Goal: Transaction & Acquisition: Purchase product/service

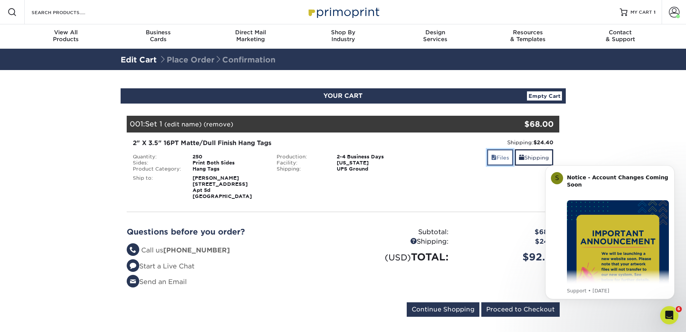
click at [497, 159] on link "Files" at bounding box center [500, 157] width 26 height 16
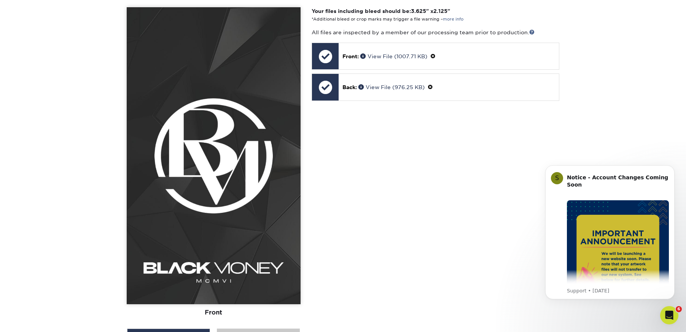
scroll to position [235, 0]
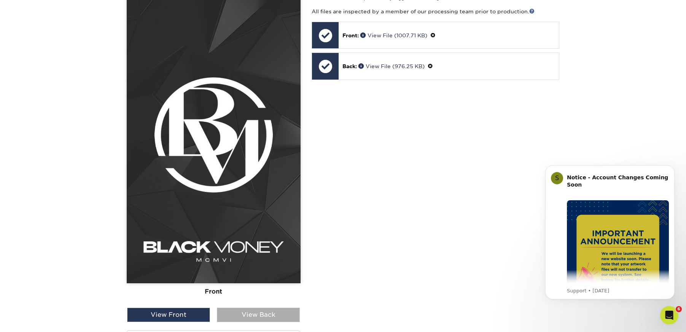
click at [261, 313] on div "View Back" at bounding box center [258, 314] width 83 height 14
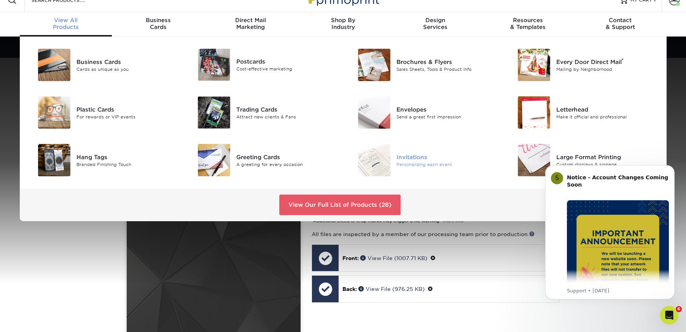
scroll to position [13, 0]
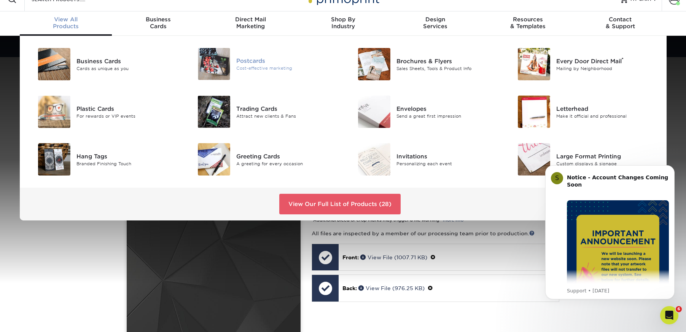
click at [253, 62] on div "Postcards" at bounding box center [286, 61] width 101 height 8
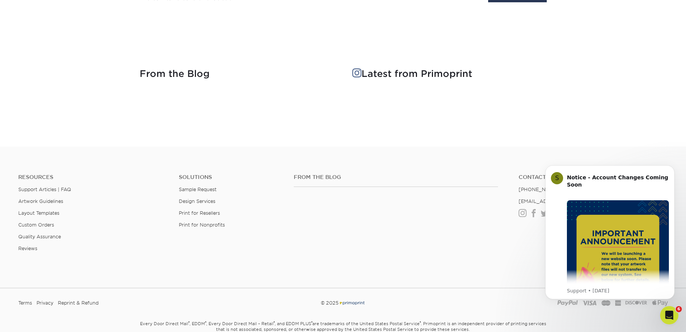
scroll to position [1417, 0]
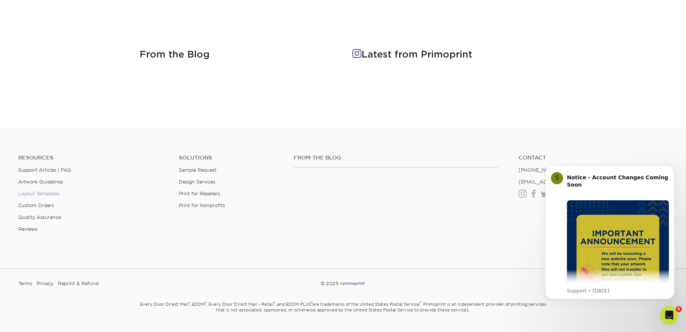
click at [43, 193] on link "Layout Templates" at bounding box center [38, 194] width 41 height 6
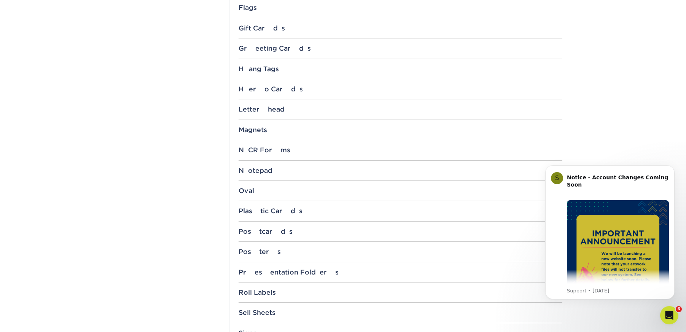
scroll to position [608, 0]
click at [258, 231] on div "Postcards" at bounding box center [400, 232] width 324 height 8
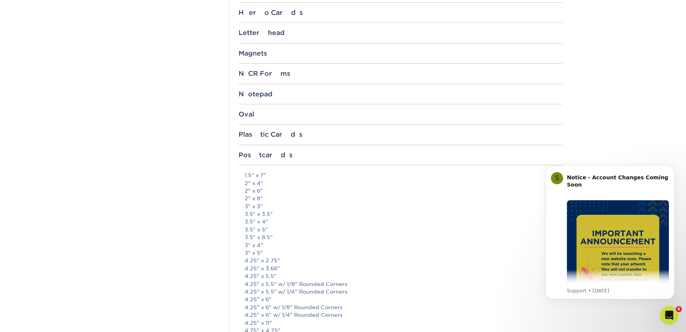
scroll to position [691, 0]
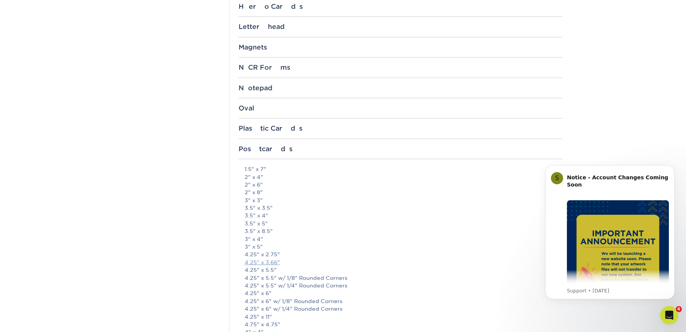
click at [259, 261] on link "4.25" x 3.66"" at bounding box center [262, 262] width 35 height 6
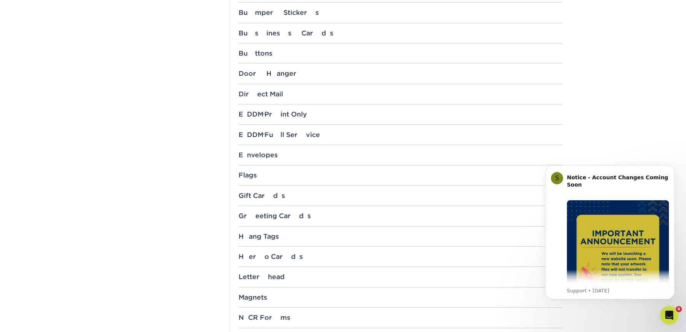
scroll to position [441, 0]
click at [254, 235] on div "Hang Tags" at bounding box center [400, 237] width 324 height 8
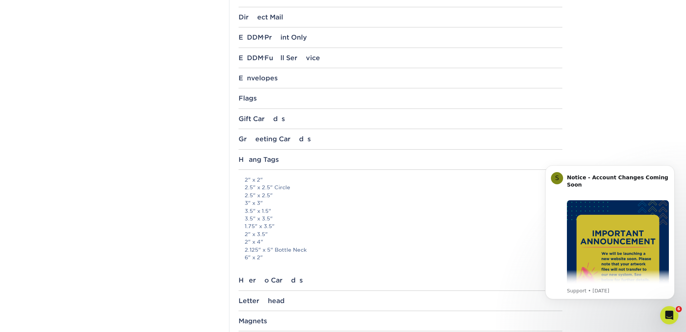
scroll to position [520, 0]
click at [258, 231] on link "2" x 3.5"" at bounding box center [256, 232] width 23 height 6
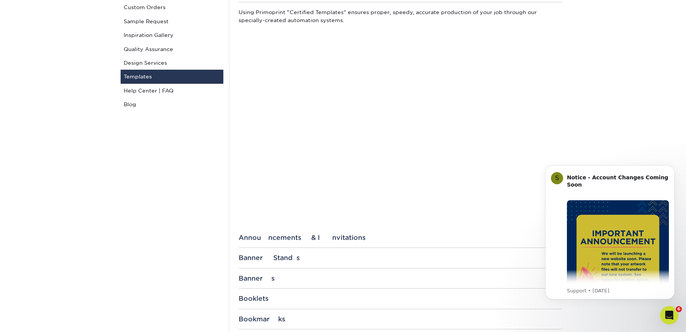
scroll to position [0, 0]
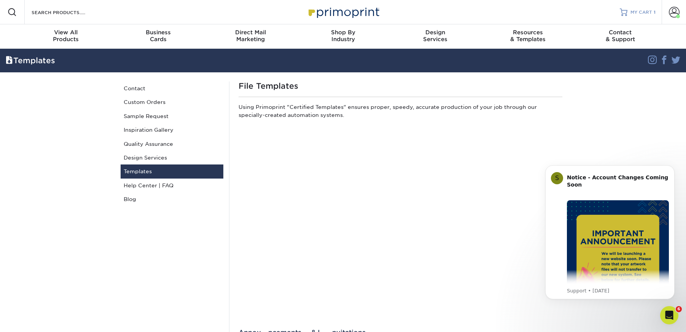
click at [645, 13] on span "MY CART" at bounding box center [641, 12] width 22 height 6
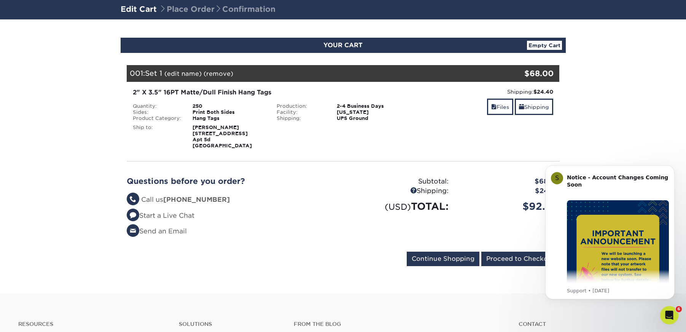
scroll to position [50, 0]
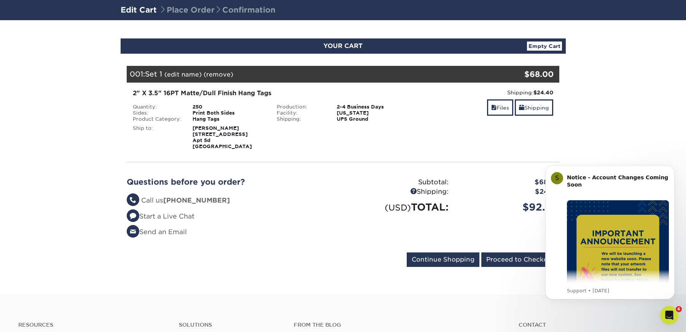
click at [540, 46] on link "Empty Cart" at bounding box center [544, 45] width 35 height 9
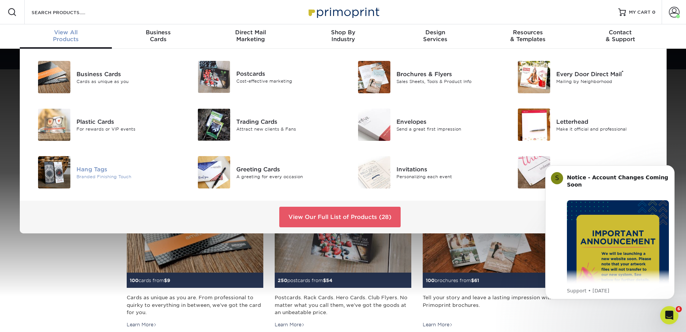
click at [106, 170] on div "Hang Tags" at bounding box center [126, 169] width 101 height 8
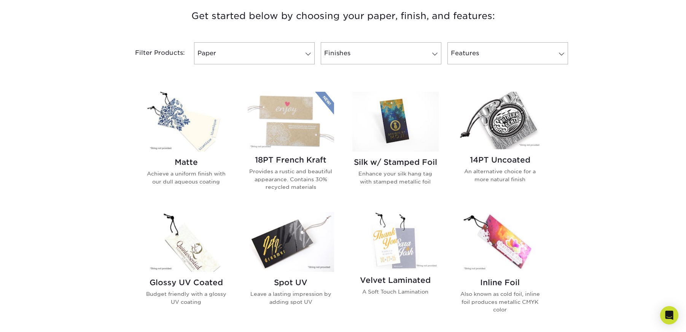
scroll to position [294, 0]
click at [196, 138] on img at bounding box center [186, 121] width 86 height 60
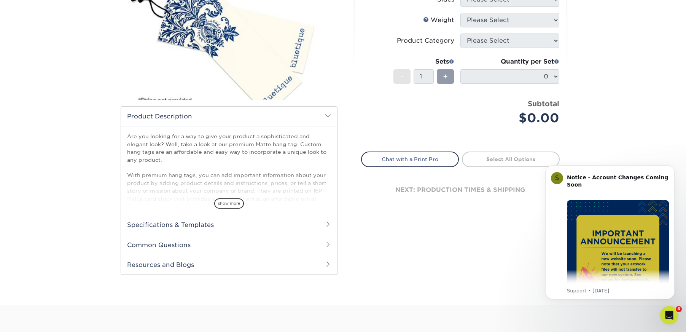
scroll to position [126, 0]
click at [328, 224] on span at bounding box center [328, 224] width 6 height 6
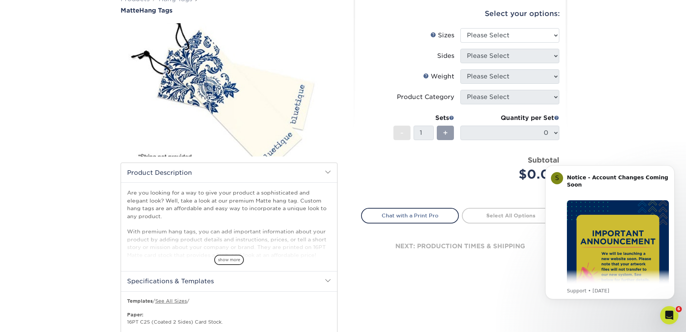
scroll to position [71, 0]
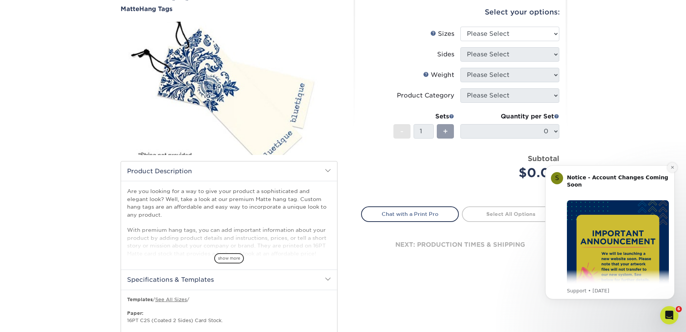
click at [672, 167] on icon "Dismiss notification" at bounding box center [672, 167] width 3 height 3
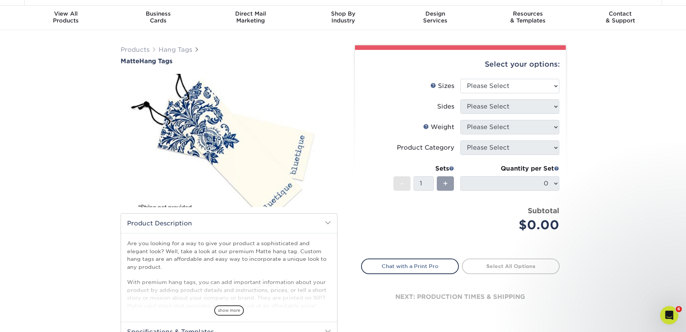
scroll to position [0, 0]
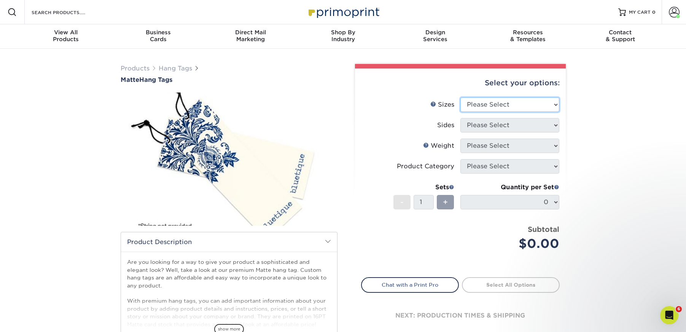
click at [555, 104] on select "Please Select 1.5" x 3.5" 1.75" x 3.5" 2" x 2" 2" x 3.5" 2" x 4" 2" x 6" 2.5" x…" at bounding box center [509, 104] width 99 height 14
select select "2.00x3.50"
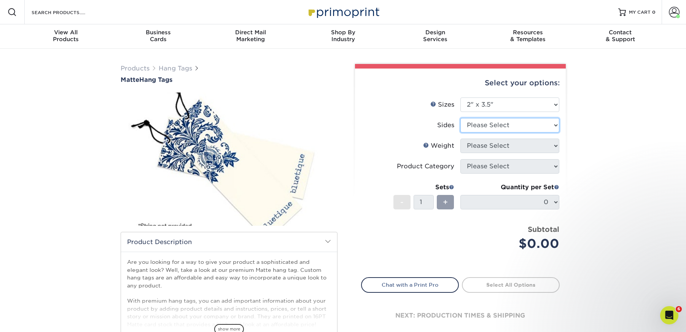
click at [554, 124] on select "Please Select Print Both Sides Print Front Only" at bounding box center [509, 125] width 99 height 14
select select "13abbda7-1d64-4f25-8bb2-c179b224825d"
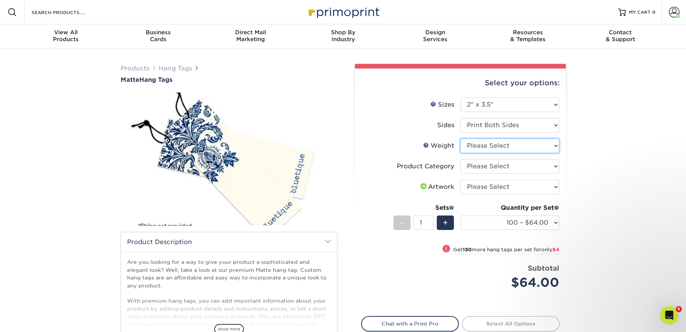
click at [556, 144] on select "Please Select 16PT" at bounding box center [509, 145] width 99 height 14
select select "16PT"
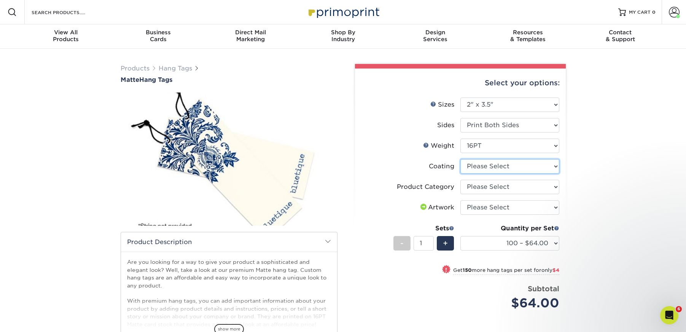
click at [554, 165] on select at bounding box center [509, 166] width 99 height 14
select select "121bb7b5-3b4d-429f-bd8d-bbf80e953313"
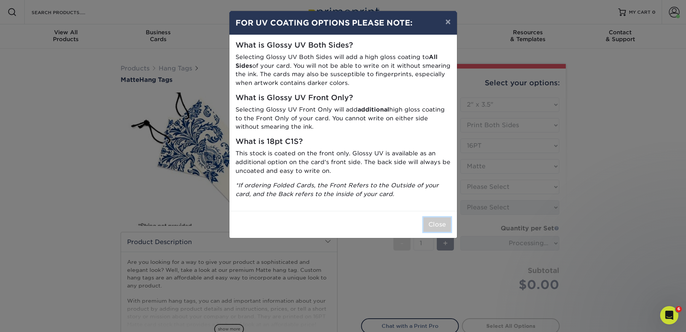
click at [439, 225] on button "Close" at bounding box center [436, 224] width 27 height 14
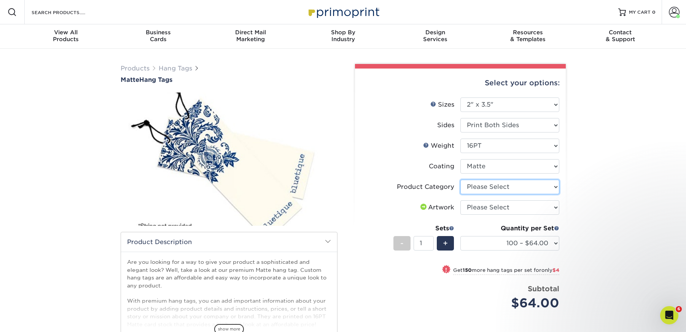
click at [553, 186] on select "Please Select Hang Tags" at bounding box center [509, 187] width 99 height 14
select select "428aa75b-4ae7-4398-9e0a-74f4b33909ed"
click at [554, 207] on select "Please Select I will upload files I need a design - $75" at bounding box center [509, 207] width 99 height 14
select select "upload"
click at [556, 240] on select "100 – $64.00 250 – $68.00 500 – $71.00 1000 – $82.00 2500 – $189.00 5000 – $316…" at bounding box center [509, 243] width 99 height 14
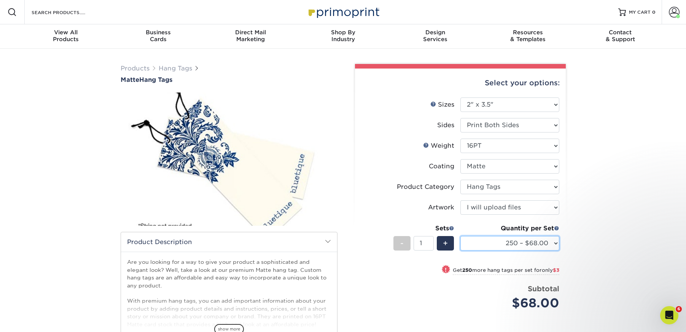
click at [554, 243] on select "100 – $64.00 250 – $68.00 500 – $71.00 1000 – $82.00 2500 – $189.00 5000 – $316…" at bounding box center [509, 243] width 99 height 14
select select "500 – $71.00"
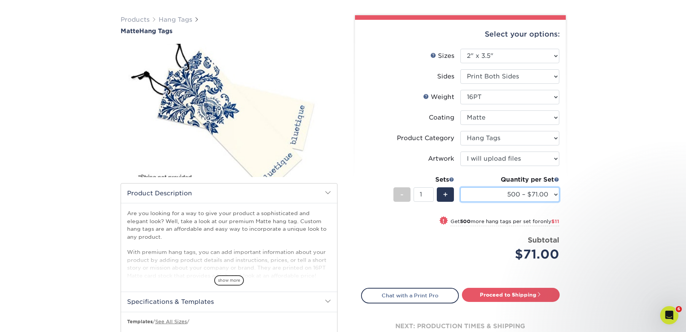
scroll to position [47, 0]
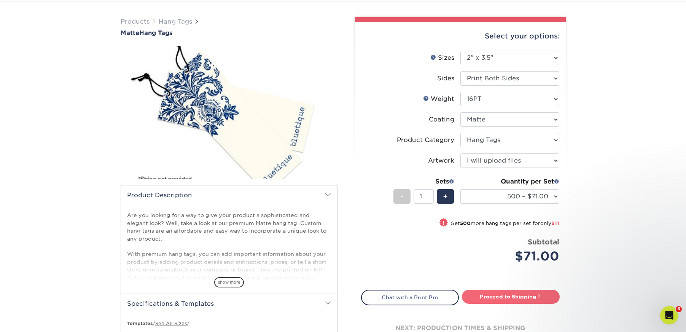
click at [509, 297] on link "Proceed to Shipping" at bounding box center [511, 296] width 98 height 14
type input "Set 1"
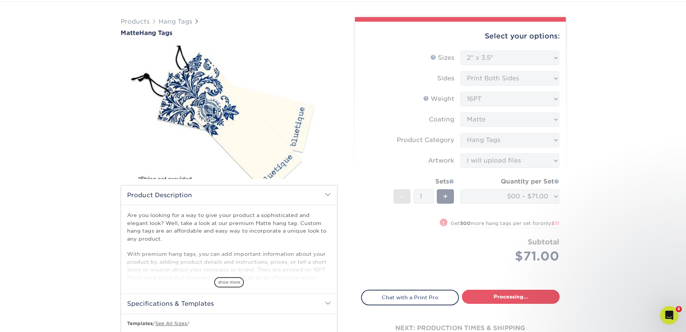
select select "aaff4fbd-ec54-46a0-b17b-62a4169a1151"
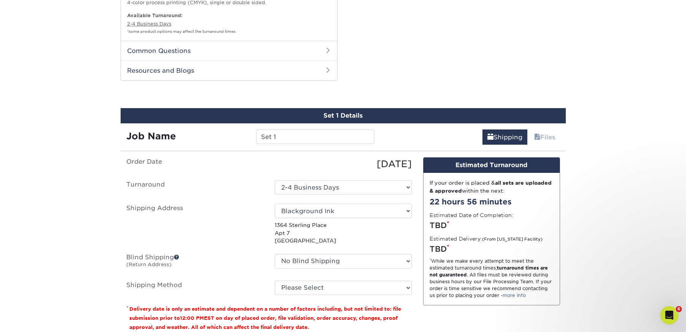
scroll to position [456, 0]
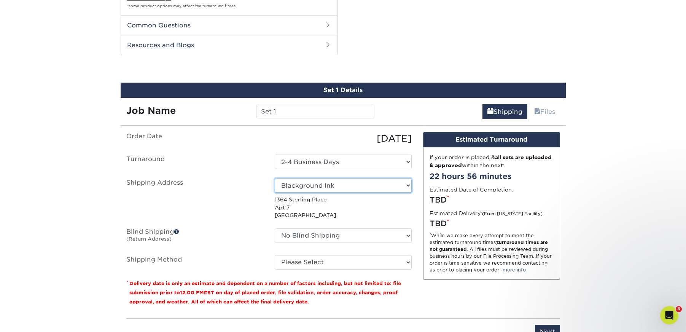
click at [406, 183] on select "Select One amex Blackground Ink Cards DJ T.Boogie Cards DrJays Home Office Work…" at bounding box center [343, 185] width 137 height 14
click at [408, 185] on select "Select One amex Blackground Ink Cards DJ T.Boogie Cards DrJays Home Office Work…" at bounding box center [343, 185] width 137 height 14
select select "17212"
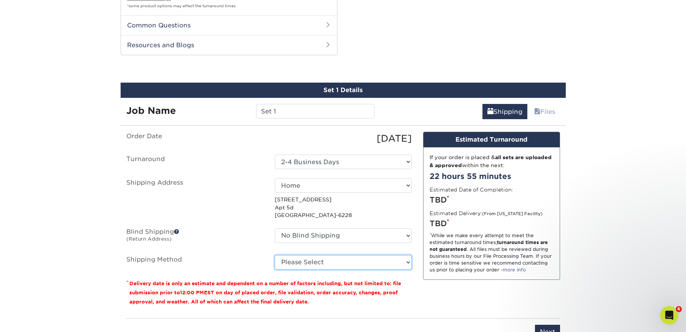
click at [385, 261] on select "Please Select Ground Shipping (+$25.52) 3 Day Shipping Service (+$32.35) 2 Day …" at bounding box center [343, 262] width 137 height 14
select select "03"
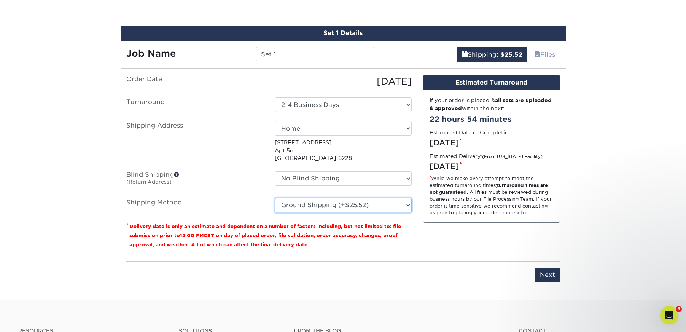
scroll to position [513, 0]
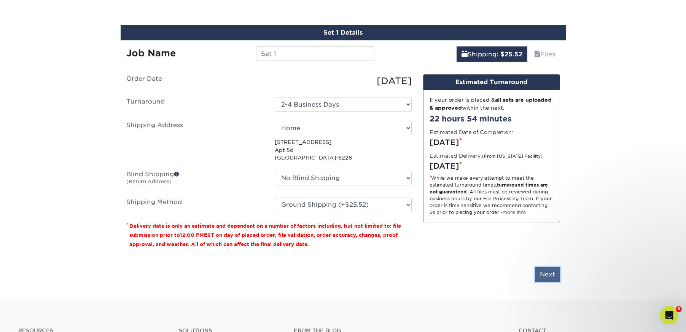
click at [549, 274] on input "Next" at bounding box center [547, 274] width 25 height 14
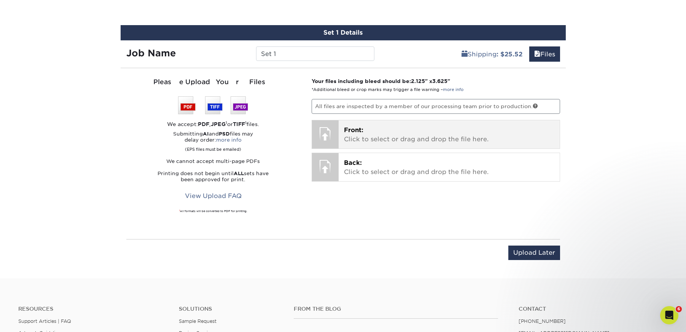
click at [402, 134] on p "Front: Click to select or drag and drop the file here." at bounding box center [449, 135] width 210 height 18
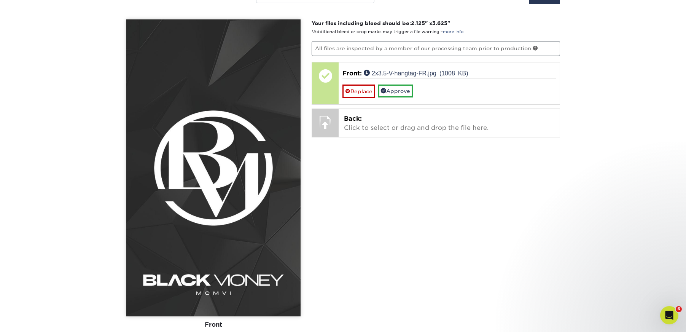
scroll to position [579, 0]
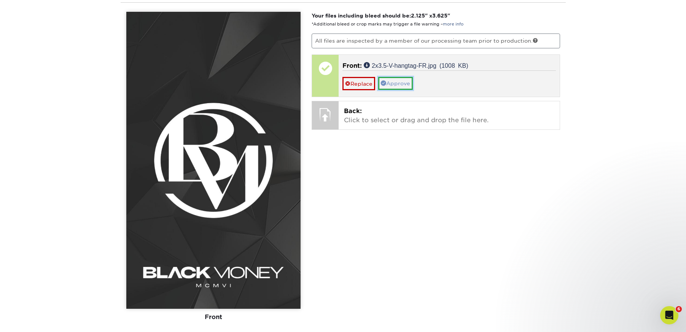
click at [403, 84] on link "Approve" at bounding box center [395, 83] width 35 height 13
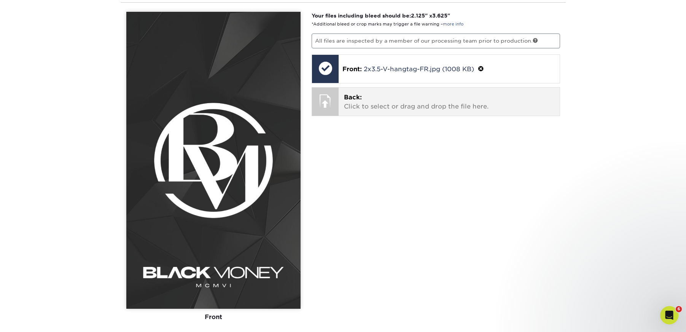
click at [329, 102] on div at bounding box center [325, 100] width 27 height 27
click at [375, 102] on p "Back: Click to select or drag and drop the file here." at bounding box center [449, 102] width 210 height 18
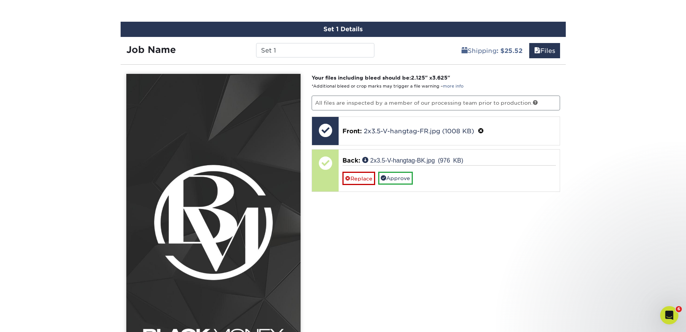
scroll to position [516, 0]
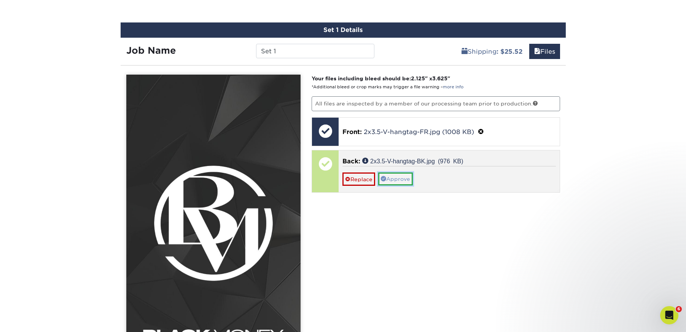
click at [395, 183] on link "Approve" at bounding box center [395, 178] width 35 height 13
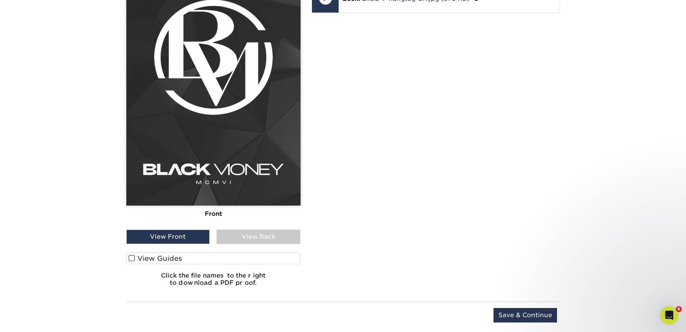
scroll to position [683, 0]
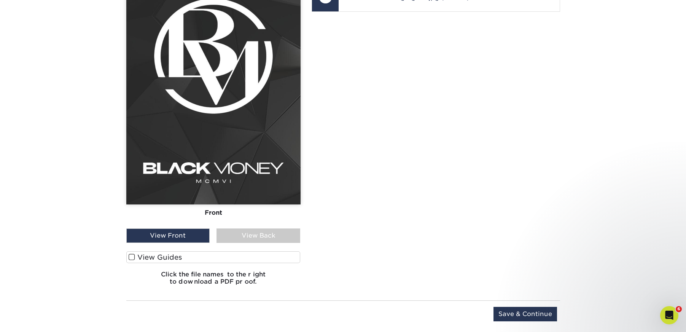
click at [272, 235] on div "View Back" at bounding box center [258, 235] width 84 height 14
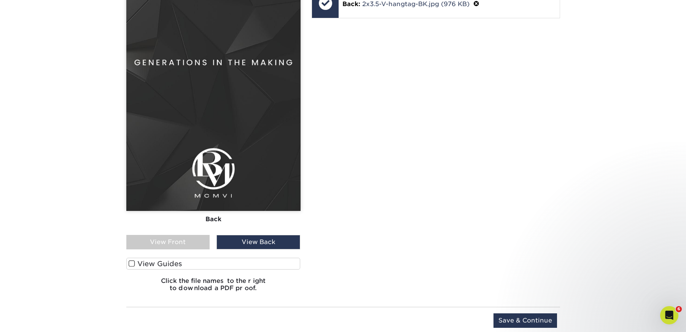
scroll to position [676, 0]
click at [132, 264] on span at bounding box center [132, 263] width 6 height 7
click at [0, 0] on input "View Guides" at bounding box center [0, 0] width 0 height 0
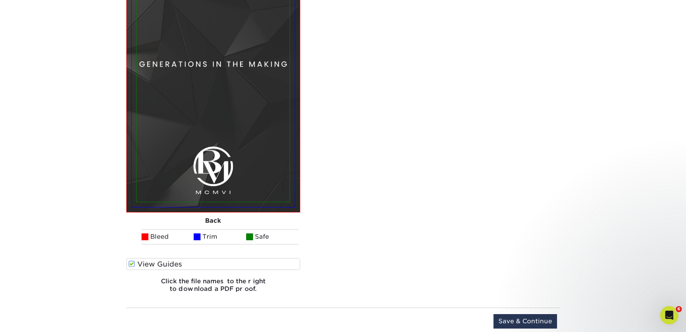
click at [132, 264] on span at bounding box center [132, 263] width 6 height 7
click at [0, 0] on input "View Guides" at bounding box center [0, 0] width 0 height 0
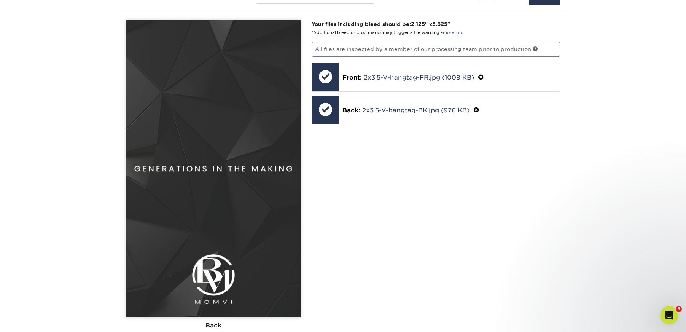
scroll to position [564, 0]
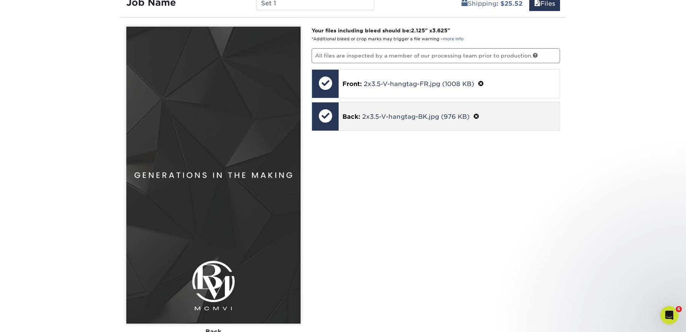
click at [478, 117] on span at bounding box center [476, 116] width 6 height 7
click at [350, 127] on span at bounding box center [347, 125] width 5 height 5
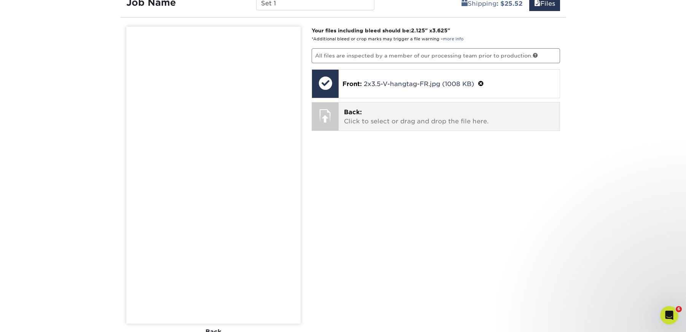
click at [389, 121] on p "Back: Click to select or drag and drop the file here." at bounding box center [449, 117] width 210 height 18
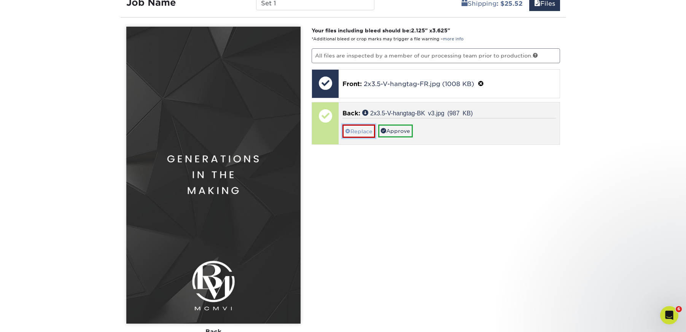
click at [352, 129] on link "Replace" at bounding box center [358, 130] width 33 height 13
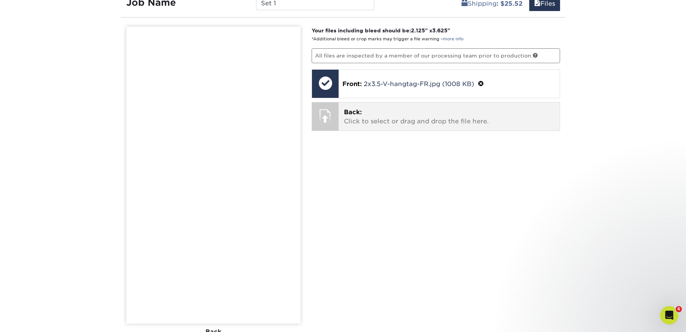
click at [375, 118] on p "Back: Click to select or drag and drop the file here." at bounding box center [449, 117] width 210 height 18
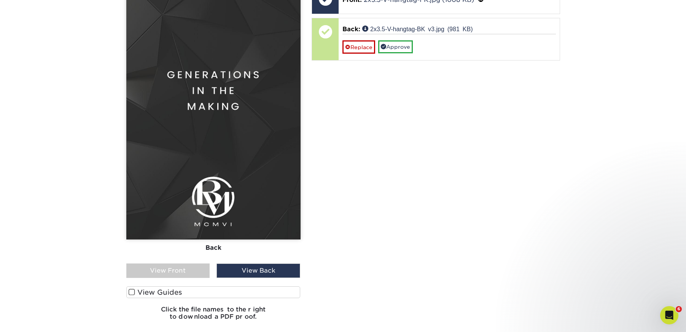
scroll to position [648, 0]
click at [131, 292] on span at bounding box center [132, 291] width 6 height 7
click at [0, 0] on input "View Guides" at bounding box center [0, 0] width 0 height 0
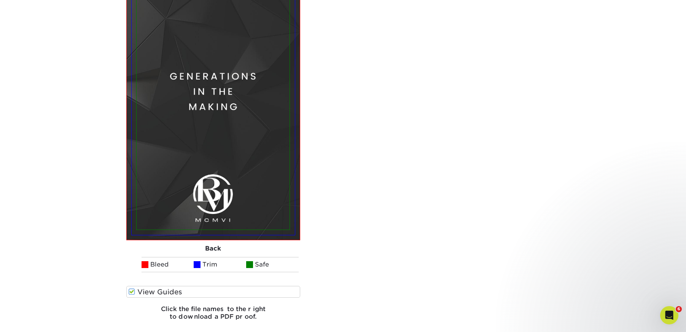
click at [131, 292] on span at bounding box center [132, 291] width 6 height 7
click at [0, 0] on input "View Guides" at bounding box center [0, 0] width 0 height 0
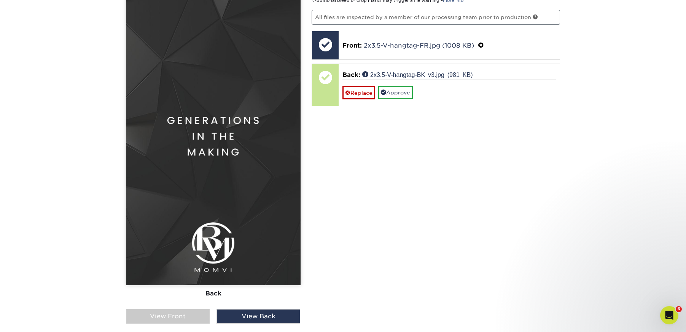
scroll to position [601, 0]
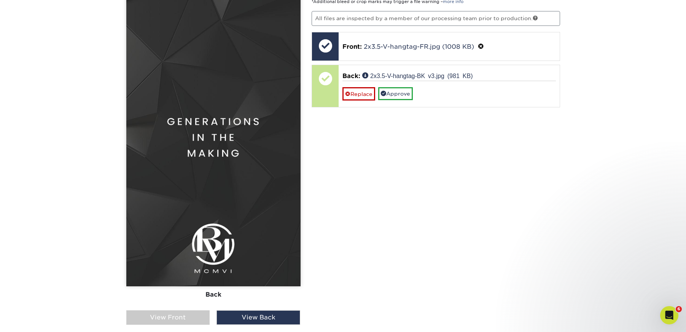
click at [177, 319] on div "View Front" at bounding box center [168, 317] width 84 height 14
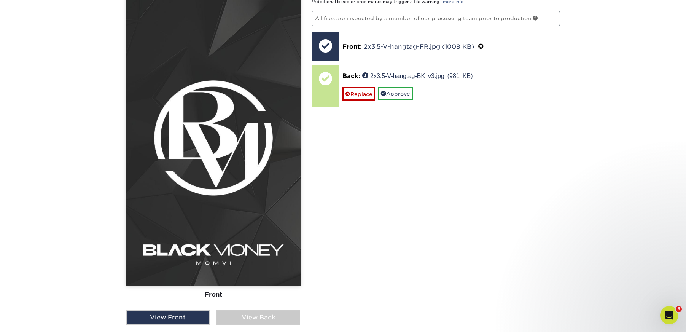
click at [258, 312] on div "View Back" at bounding box center [258, 317] width 84 height 14
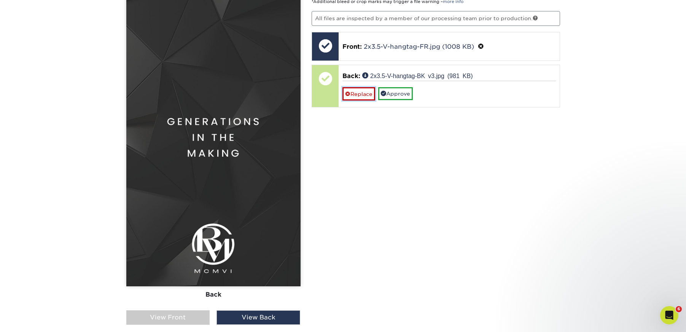
click at [352, 94] on link "Replace" at bounding box center [358, 93] width 33 height 13
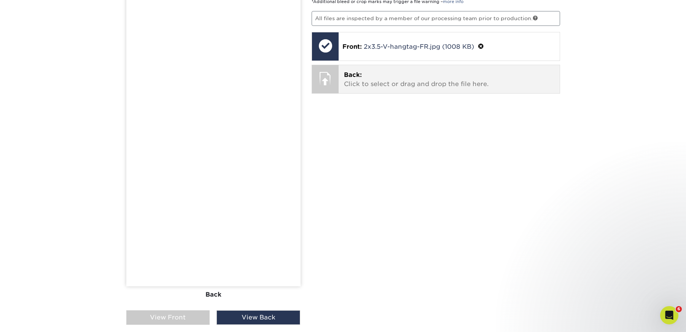
click at [384, 85] on p "Back: Click to select or drag and drop the file here." at bounding box center [449, 79] width 210 height 18
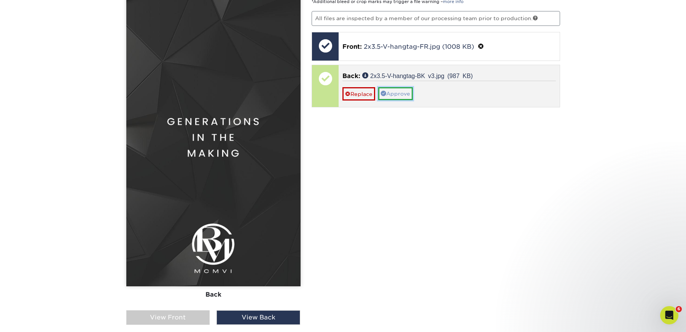
click at [393, 94] on link "Approve" at bounding box center [395, 93] width 35 height 13
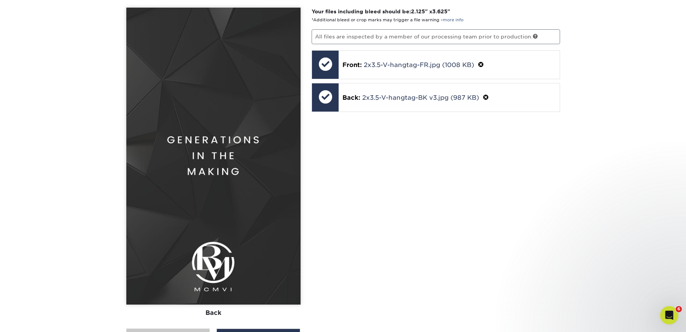
scroll to position [581, 0]
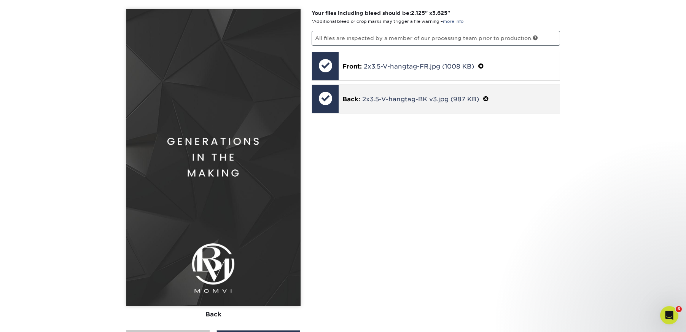
click at [487, 98] on span at bounding box center [486, 98] width 6 height 7
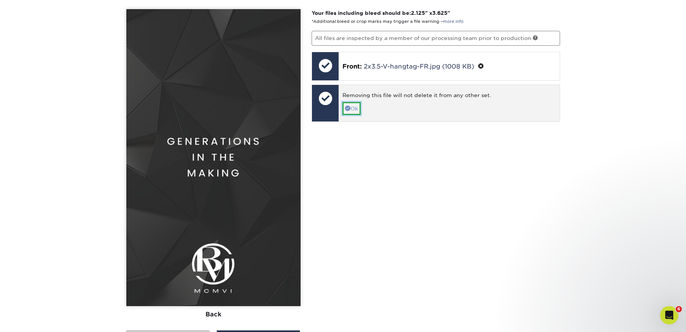
click at [347, 106] on span at bounding box center [347, 107] width 5 height 5
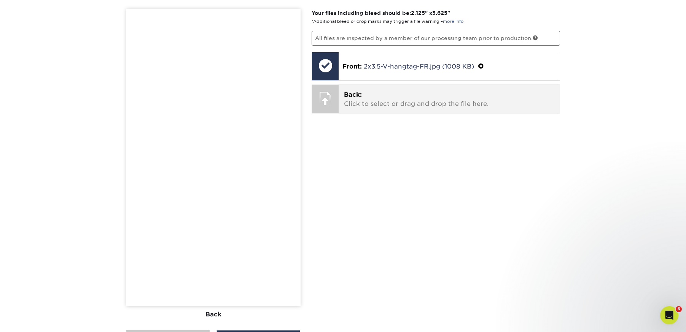
click at [402, 102] on p "Back: Click to select or drag and drop the file here." at bounding box center [449, 99] width 210 height 18
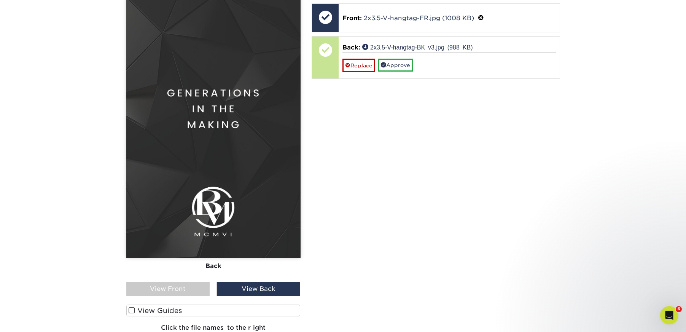
scroll to position [630, 0]
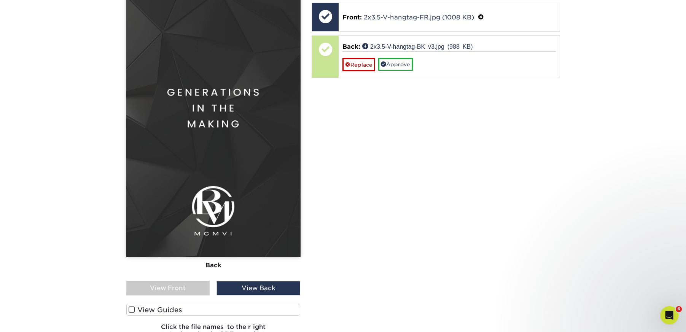
click at [173, 289] on div "View Front" at bounding box center [168, 288] width 84 height 14
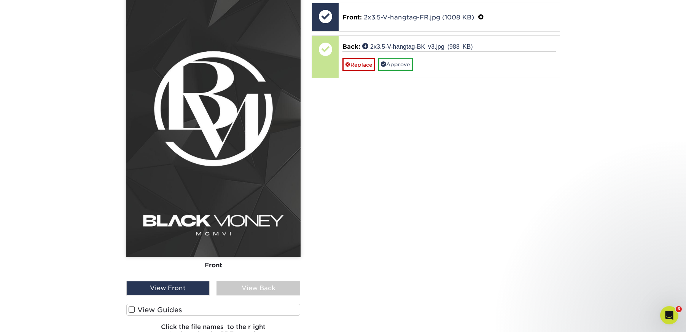
click at [244, 283] on div "View Back" at bounding box center [258, 288] width 84 height 14
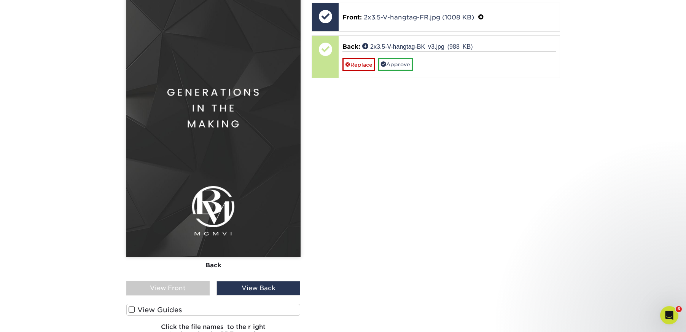
click at [180, 288] on div "View Front" at bounding box center [168, 288] width 84 height 14
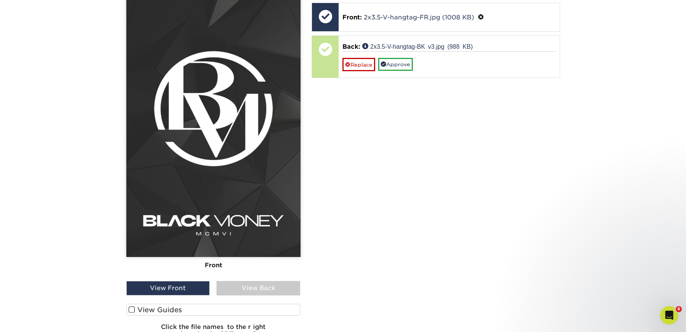
click at [239, 287] on div "View Back" at bounding box center [258, 288] width 84 height 14
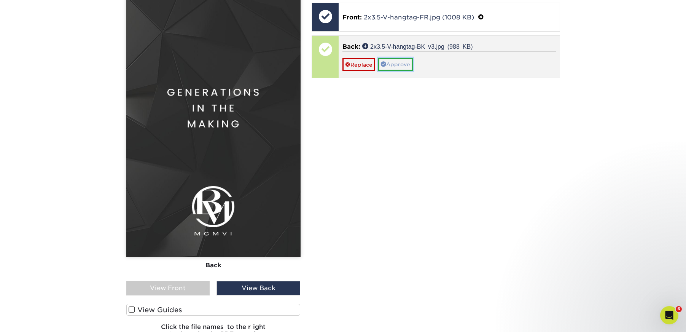
click at [399, 70] on link "Approve" at bounding box center [395, 64] width 35 height 13
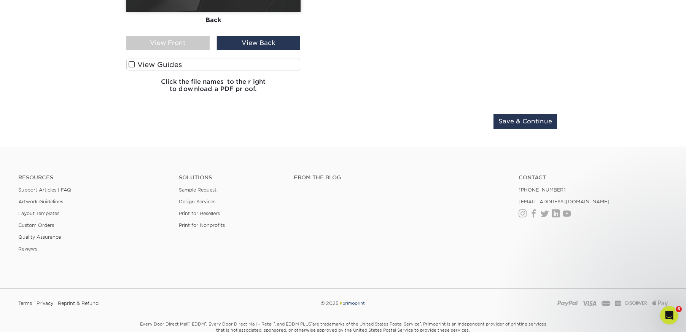
scroll to position [883, 0]
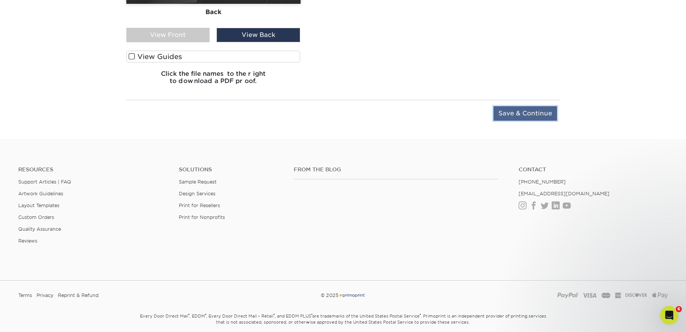
click at [532, 116] on input "Save & Continue" at bounding box center [525, 113] width 64 height 14
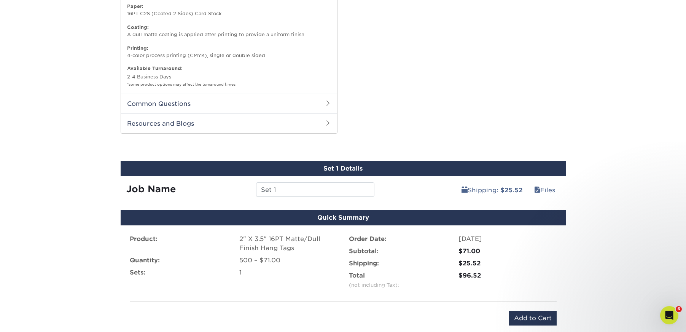
scroll to position [562, 0]
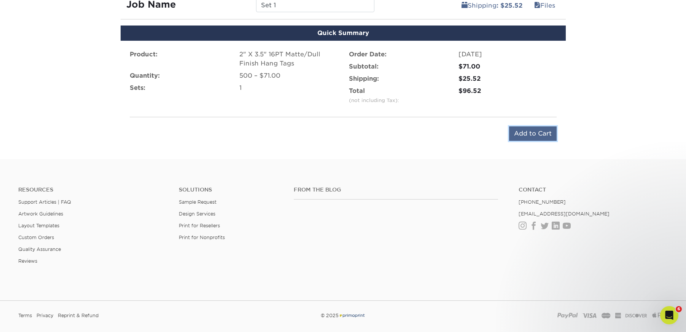
click at [543, 137] on input "Add to Cart" at bounding box center [533, 133] width 48 height 14
